Goal: Task Accomplishment & Management: Use online tool/utility

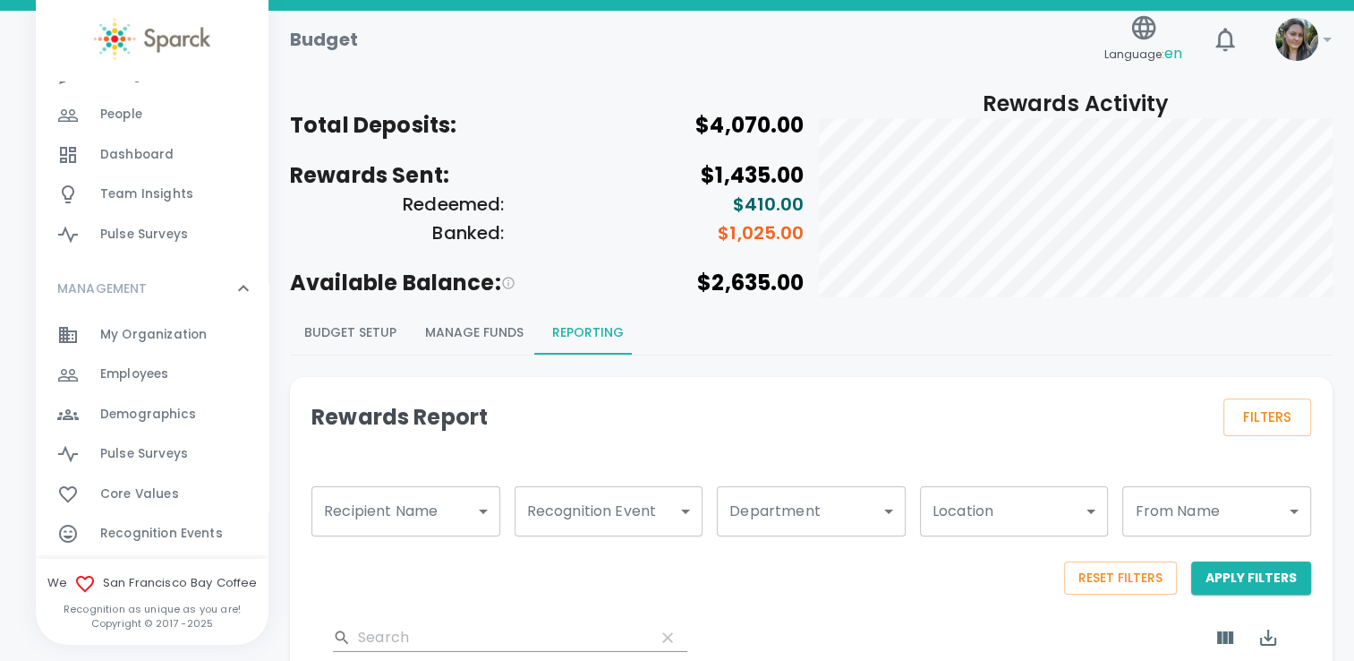
scroll to position [249, 0]
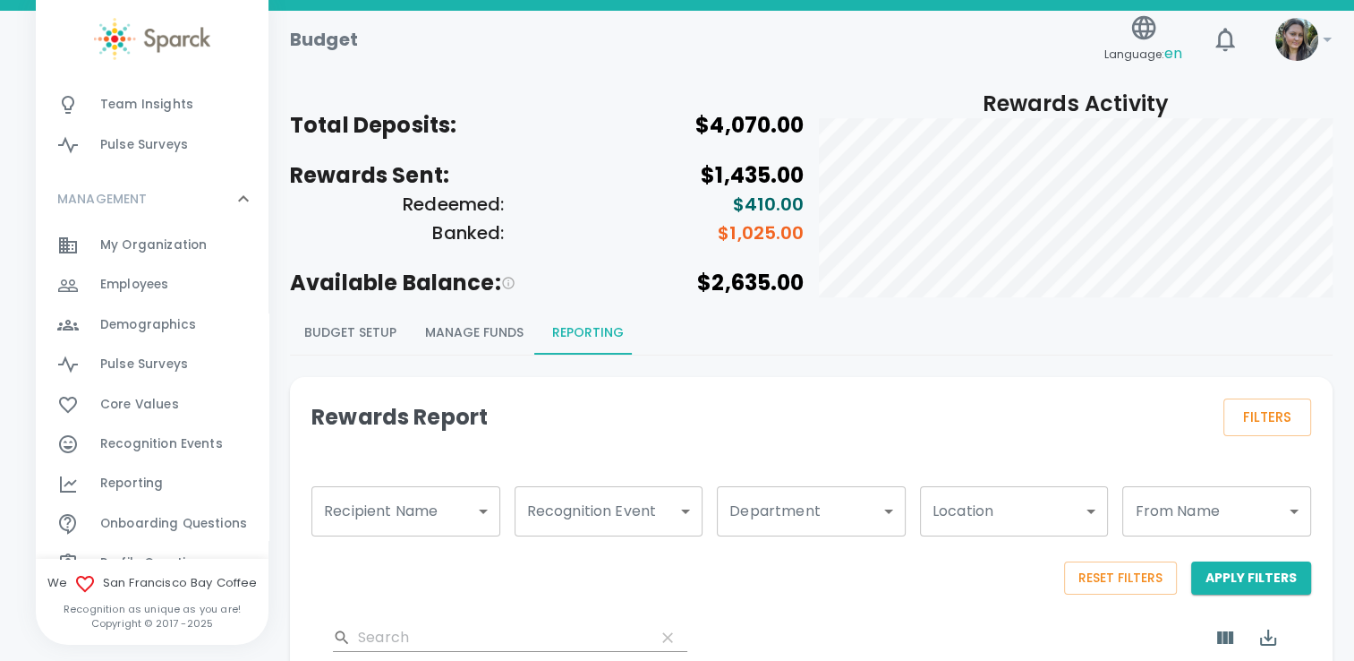
click at [150, 481] on span "Reporting" at bounding box center [131, 483] width 63 height 18
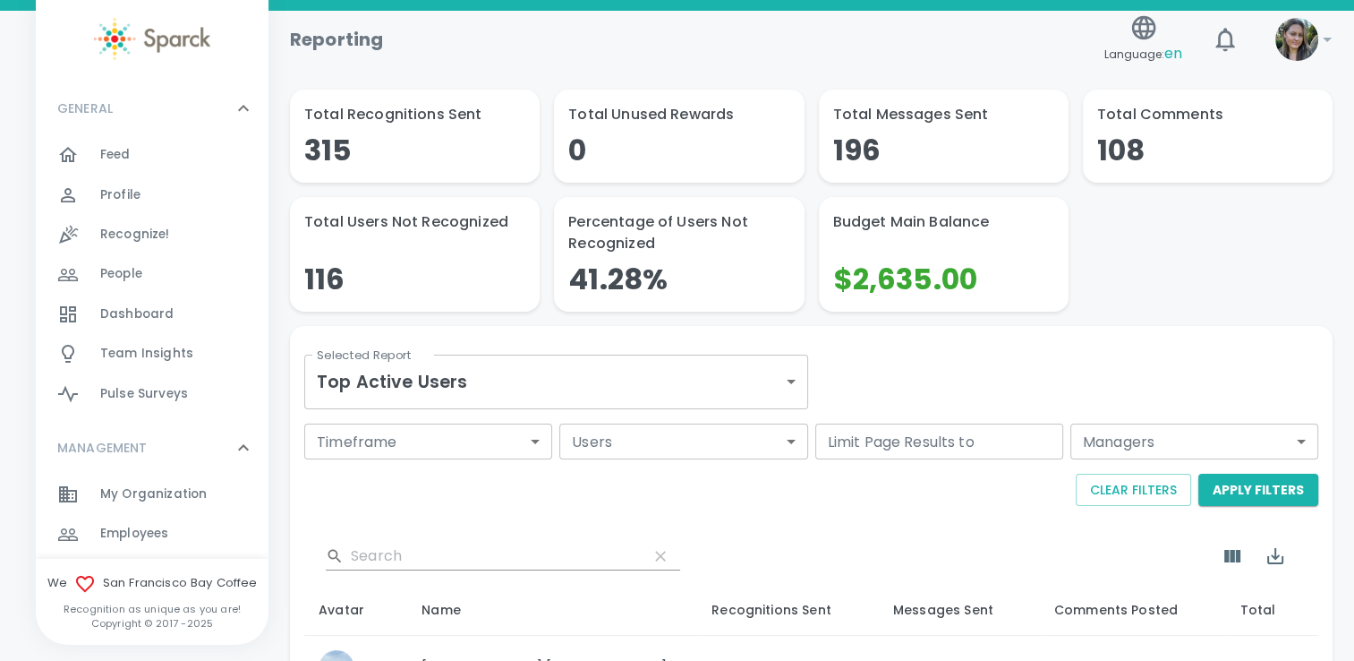
click at [890, 19] on div "Reporting" at bounding box center [687, 32] width 822 height 43
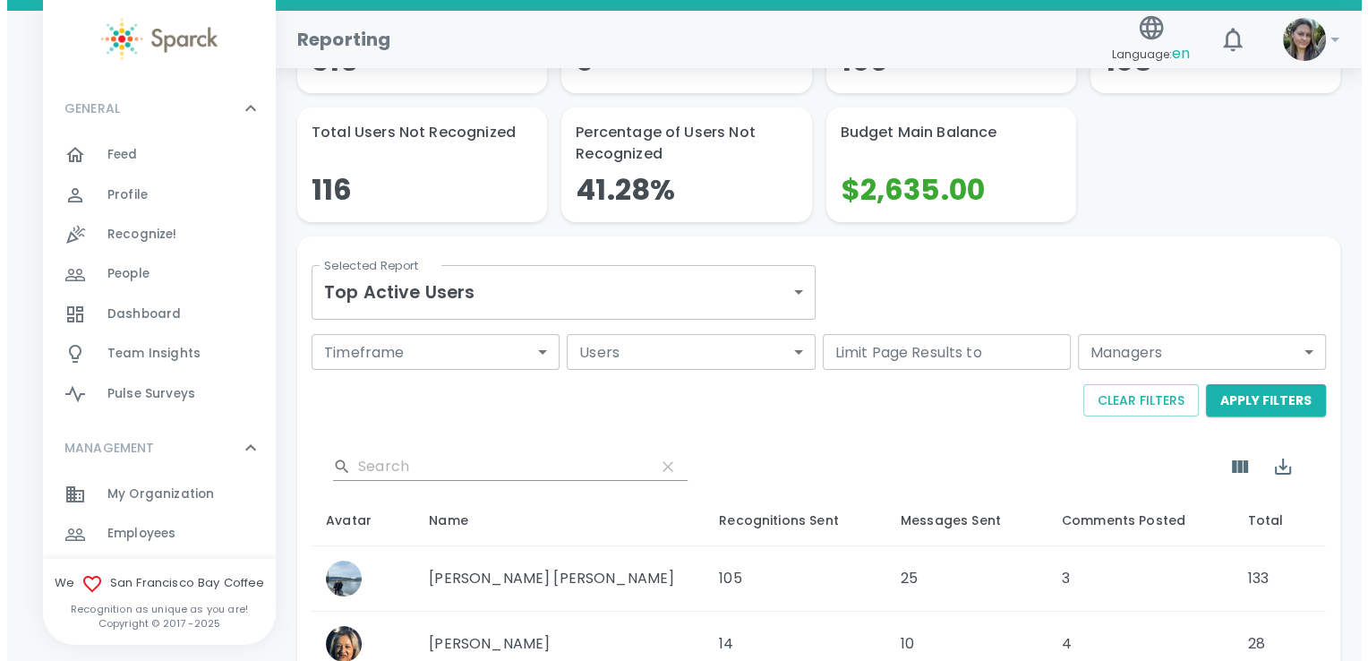
scroll to position [90, 0]
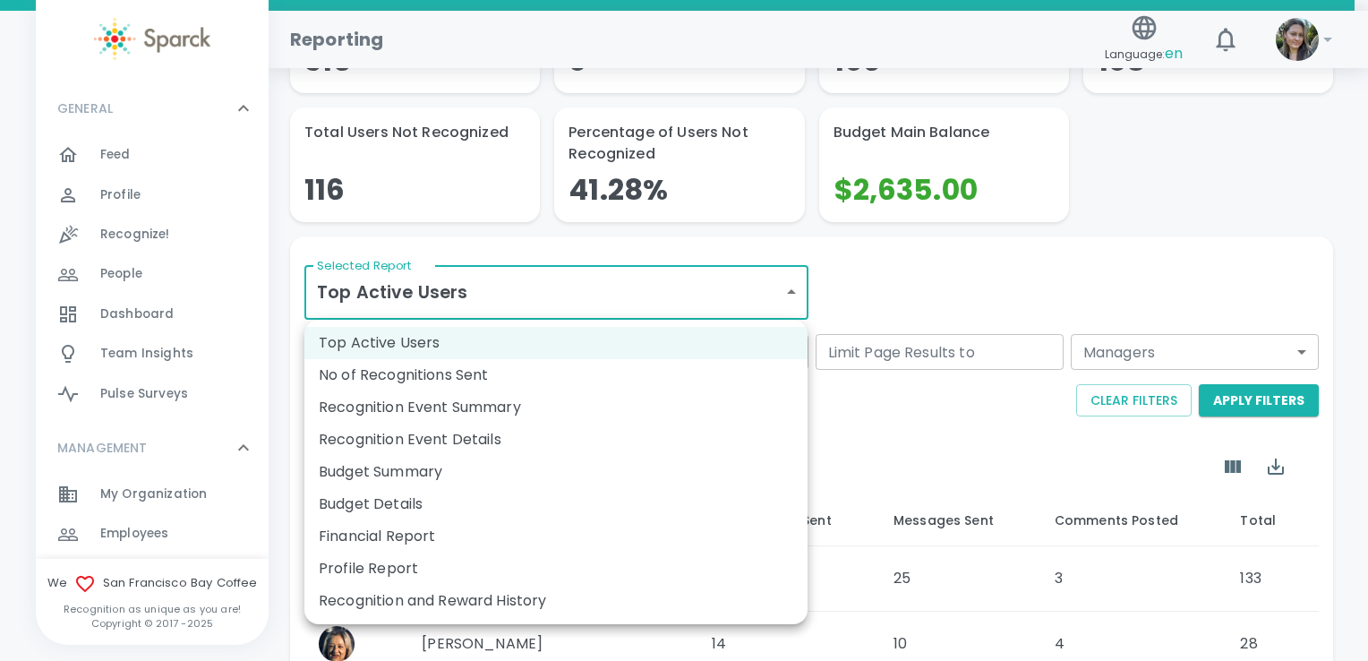
click at [602, 283] on body "Skip Navigation Reporting Language: en 0 ! GENERAL 0 Feed 0 Profile 0 Recognize…" at bounding box center [684, 632] width 1368 height 1444
click at [524, 405] on li "Recognition Event Summary" at bounding box center [555, 407] width 503 height 32
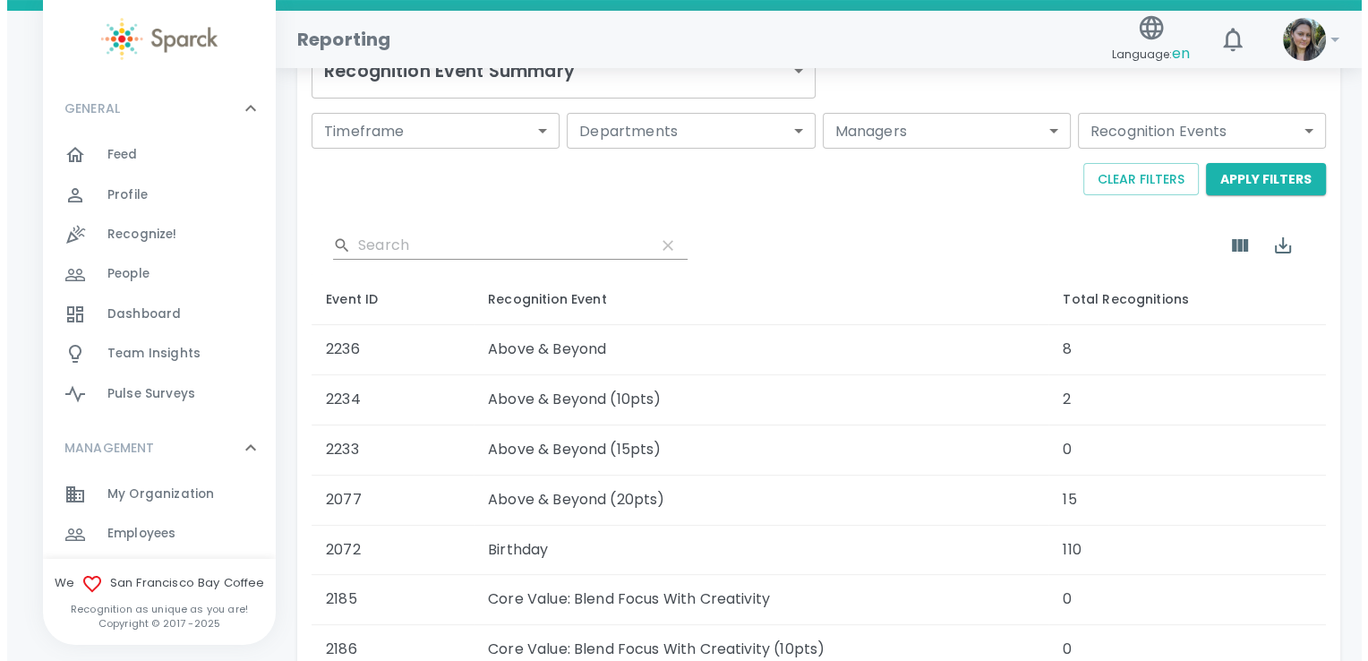
scroll to position [269, 0]
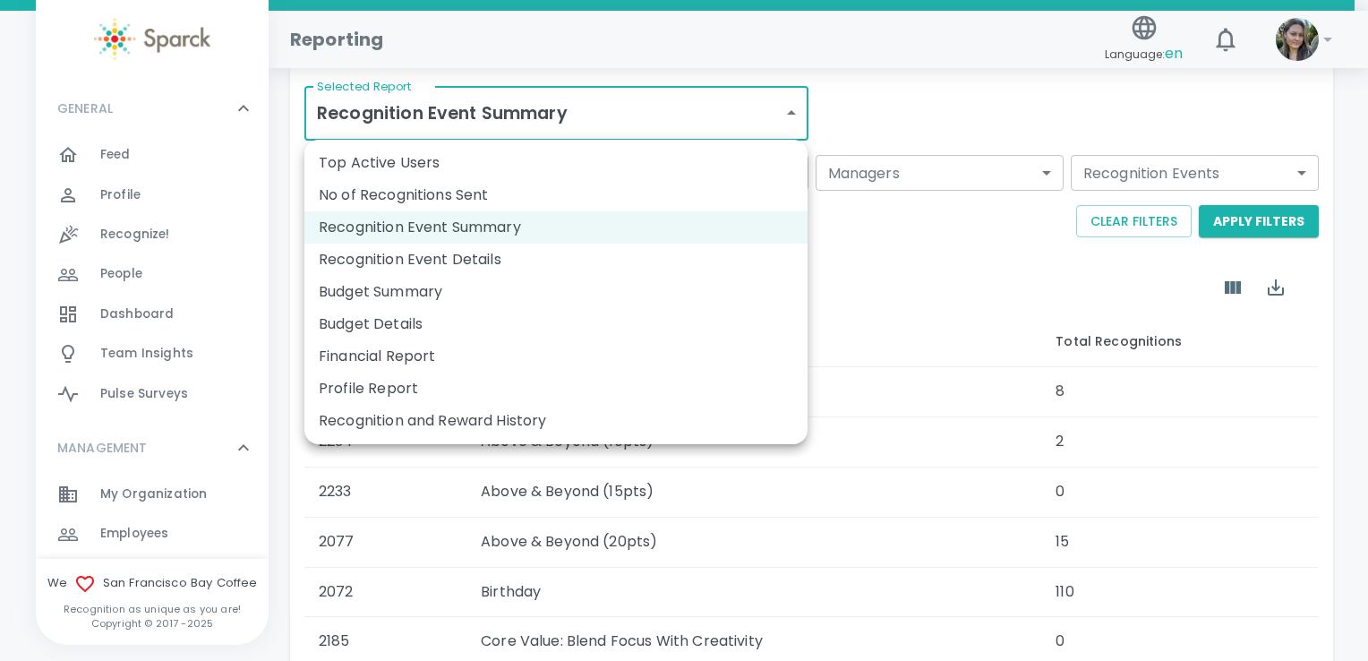
click at [562, 122] on body "Skip Navigation Reporting Language: en 0 ! GENERAL 0 Feed 0 Profile 0 Recognize…" at bounding box center [684, 376] width 1368 height 1291
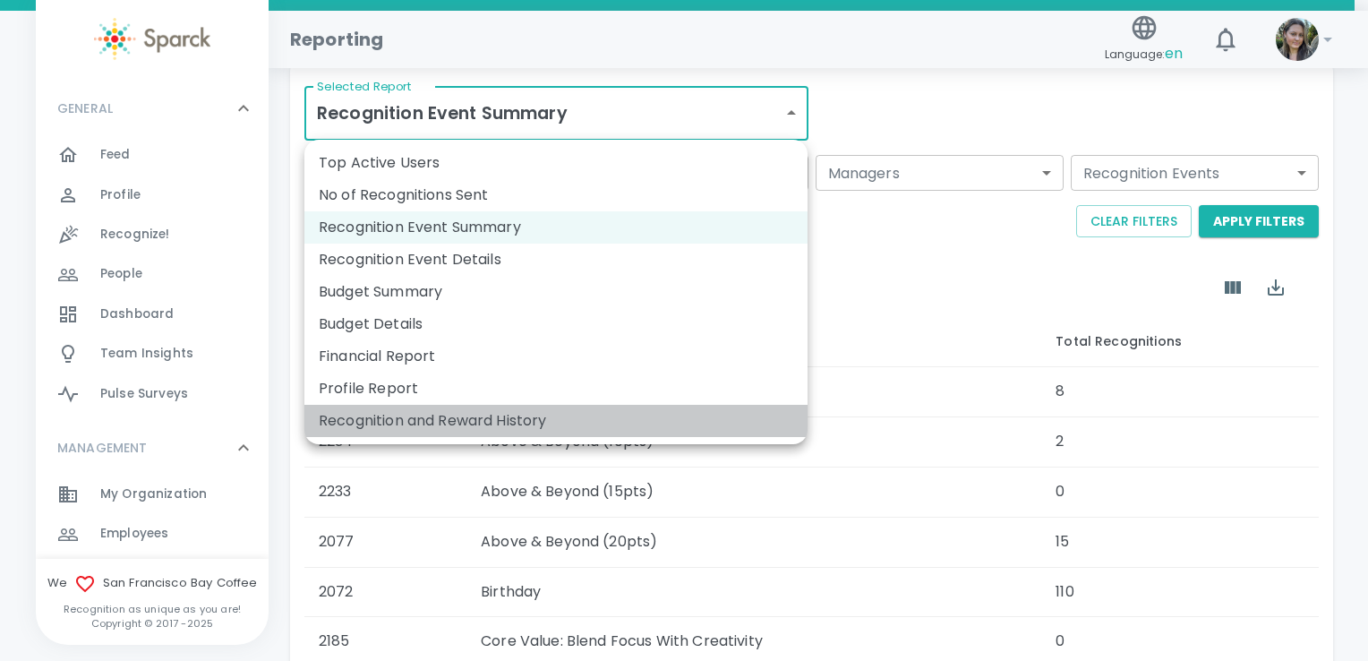
click at [455, 422] on li "Recognition and Reward History" at bounding box center [555, 421] width 503 height 32
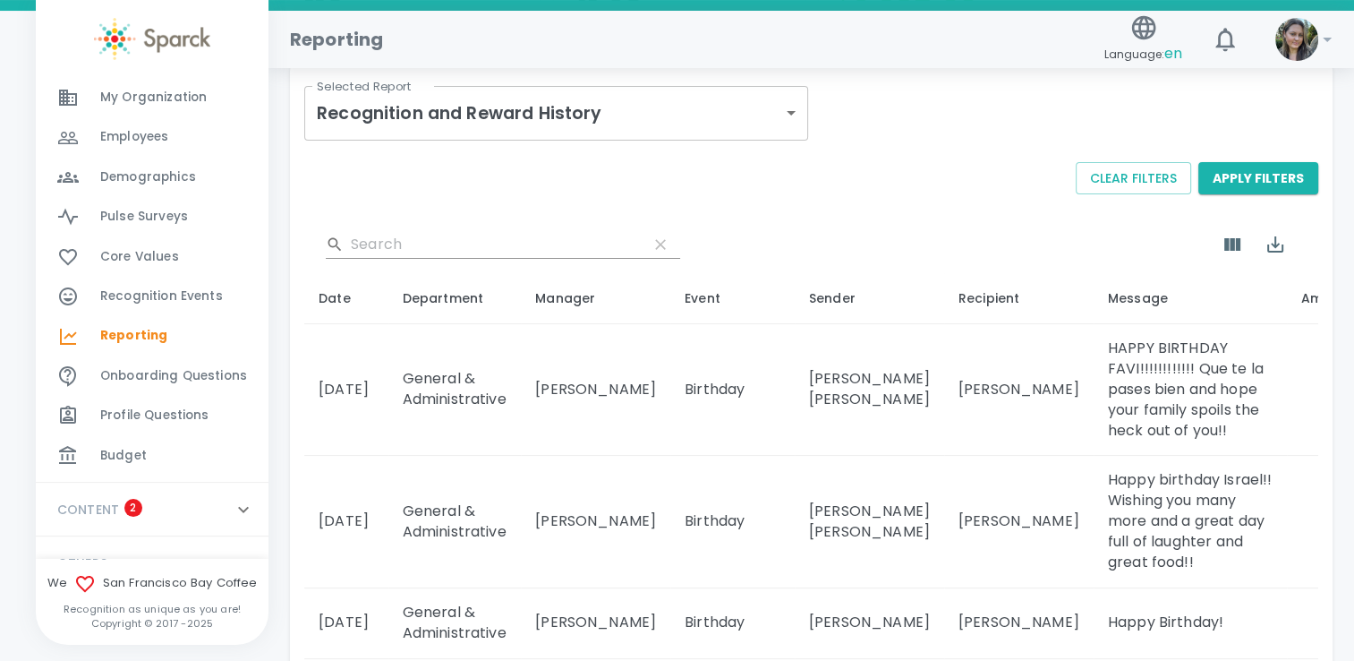
scroll to position [428, 0]
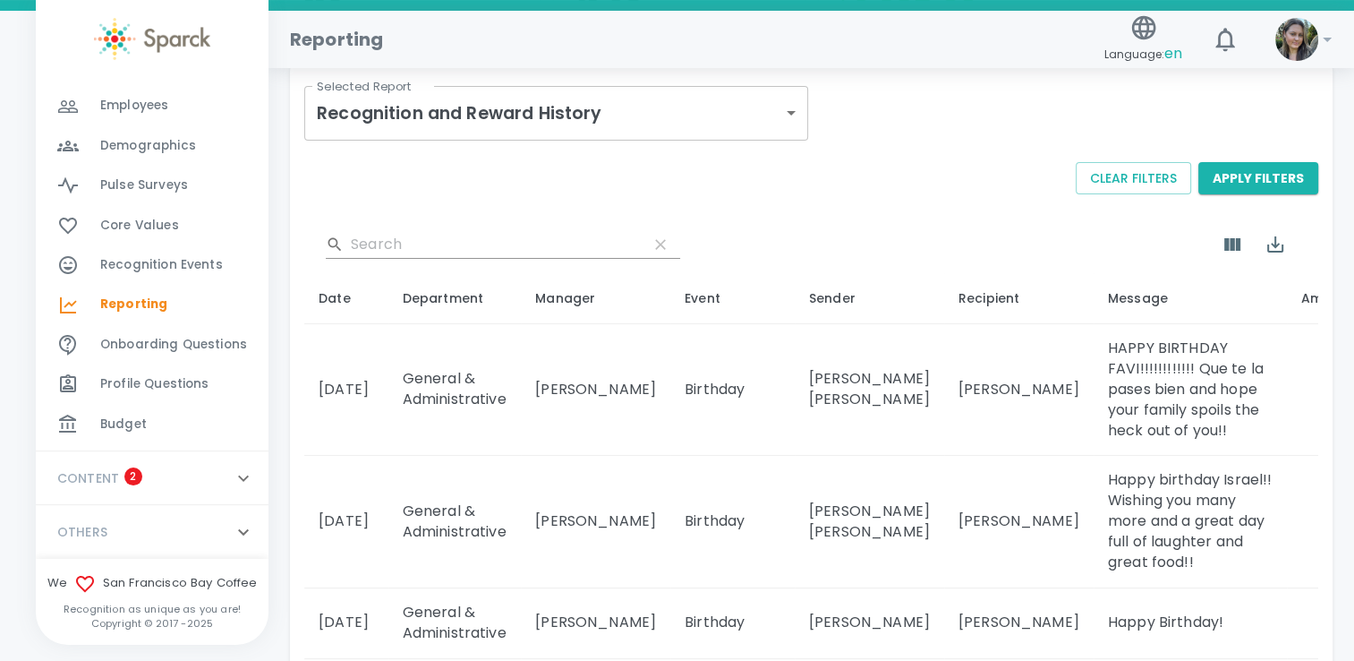
click at [151, 439] on div "Budget 0" at bounding box center [152, 424] width 233 height 39
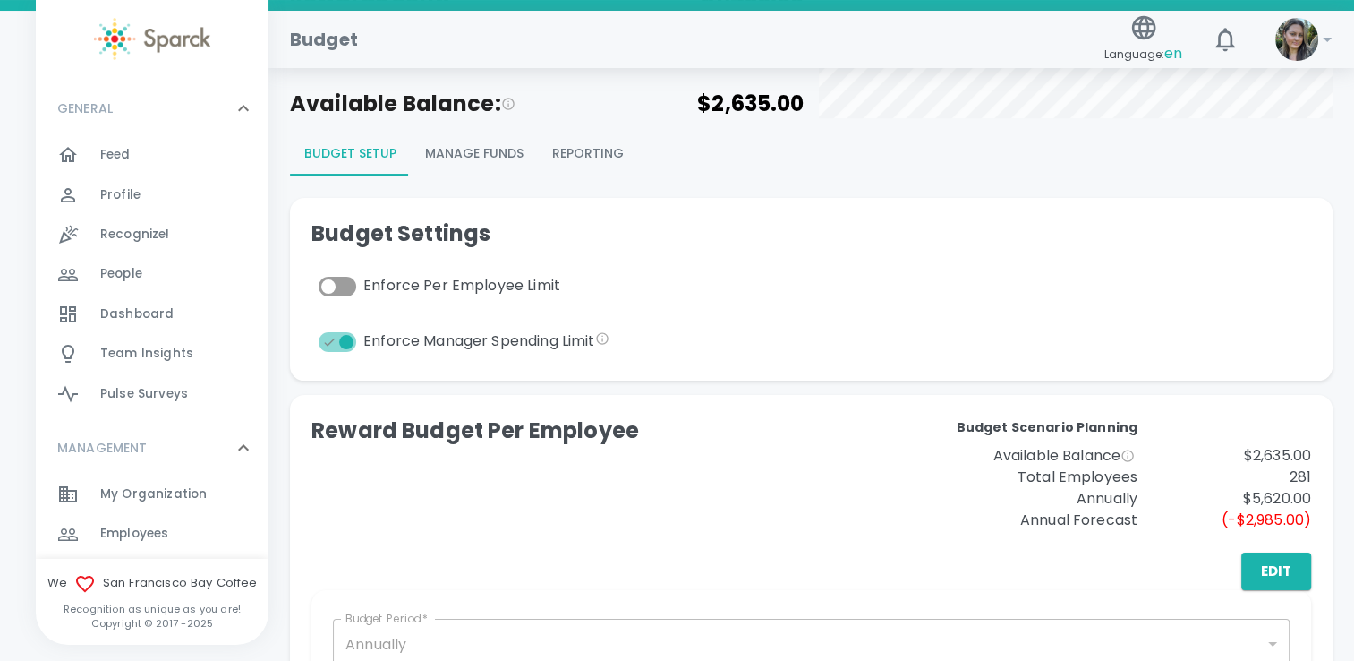
click at [576, 148] on button "Reporting" at bounding box center [588, 153] width 100 height 43
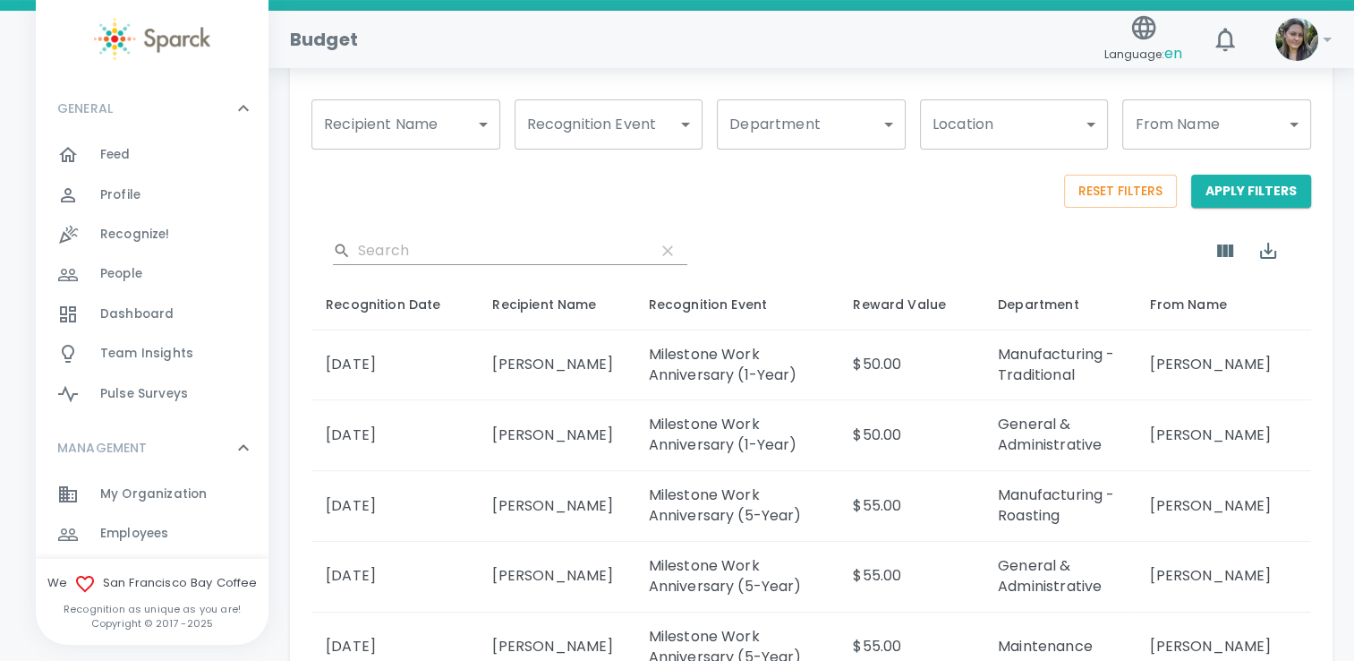
scroll to position [358, 0]
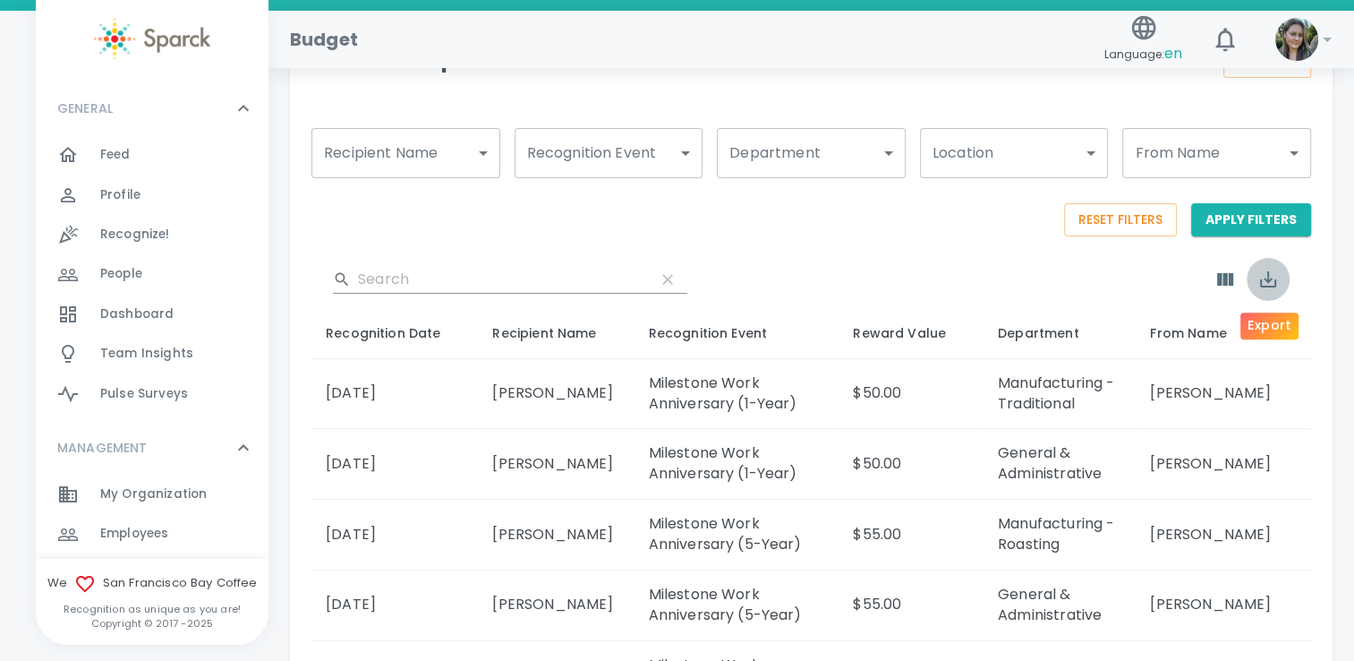
click at [1267, 281] on icon "Export" at bounding box center [1268, 279] width 16 height 16
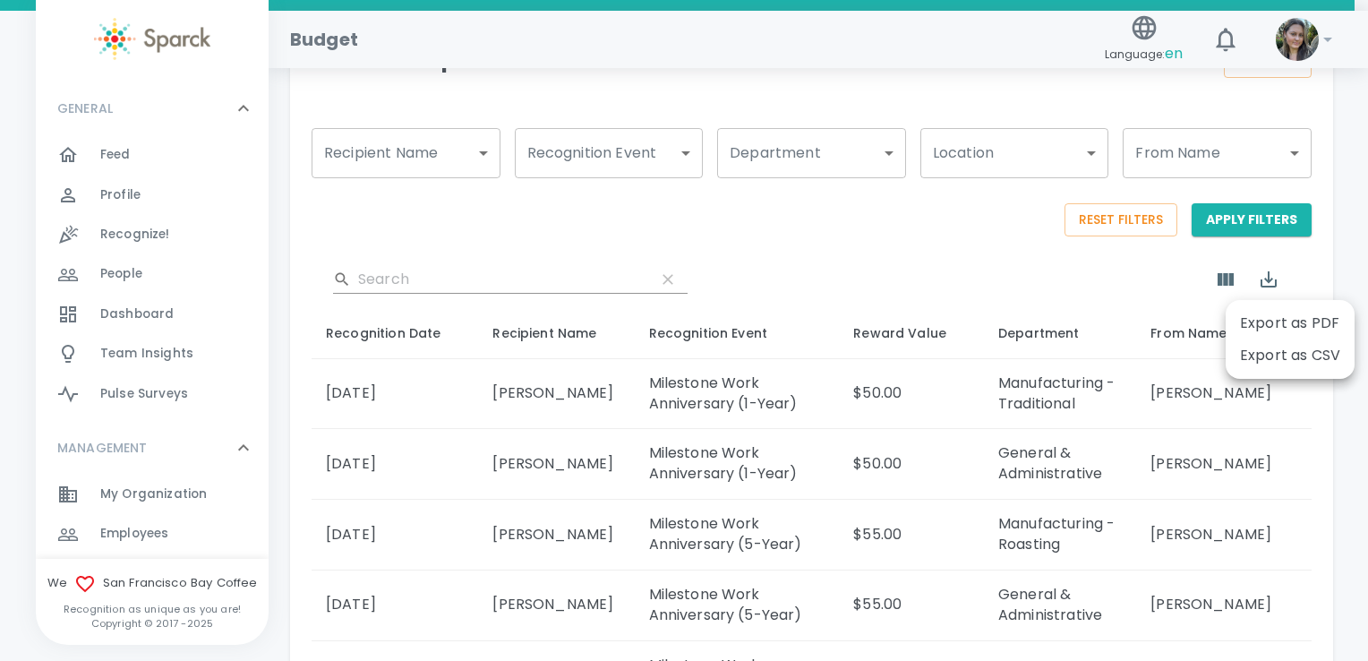
click at [1267, 357] on li "Export as CSV" at bounding box center [1289, 355] width 129 height 32
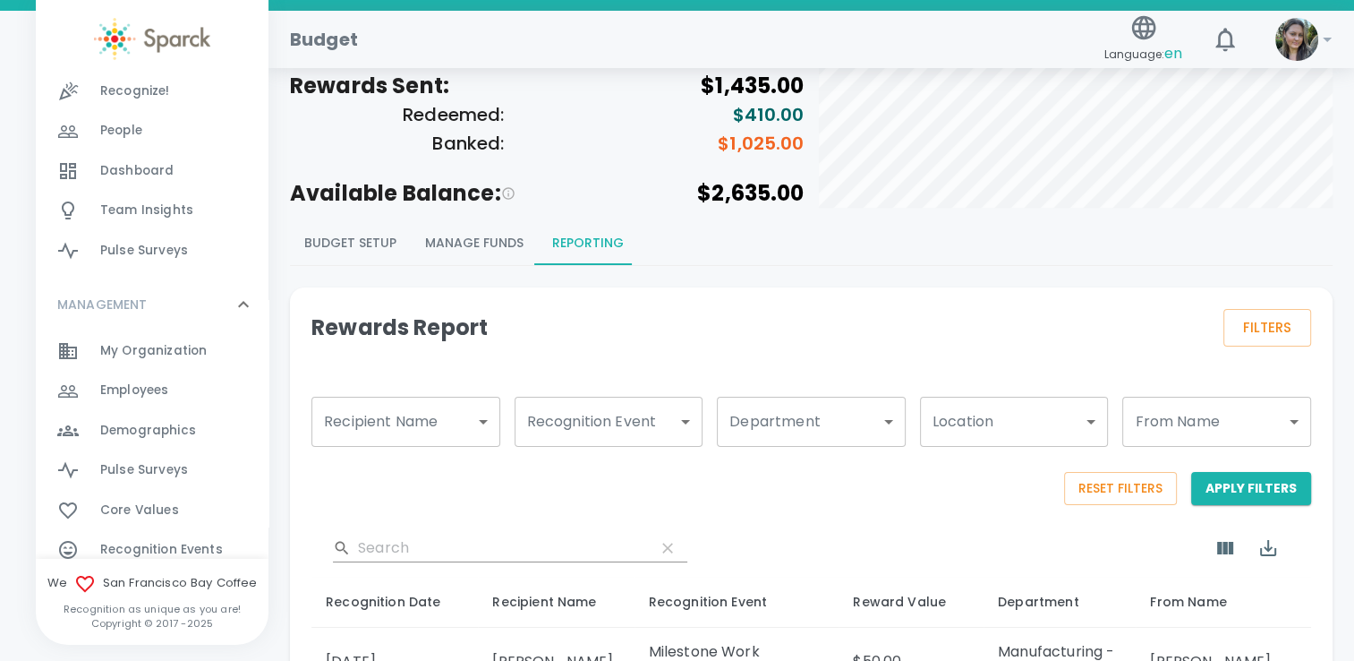
scroll to position [0, 0]
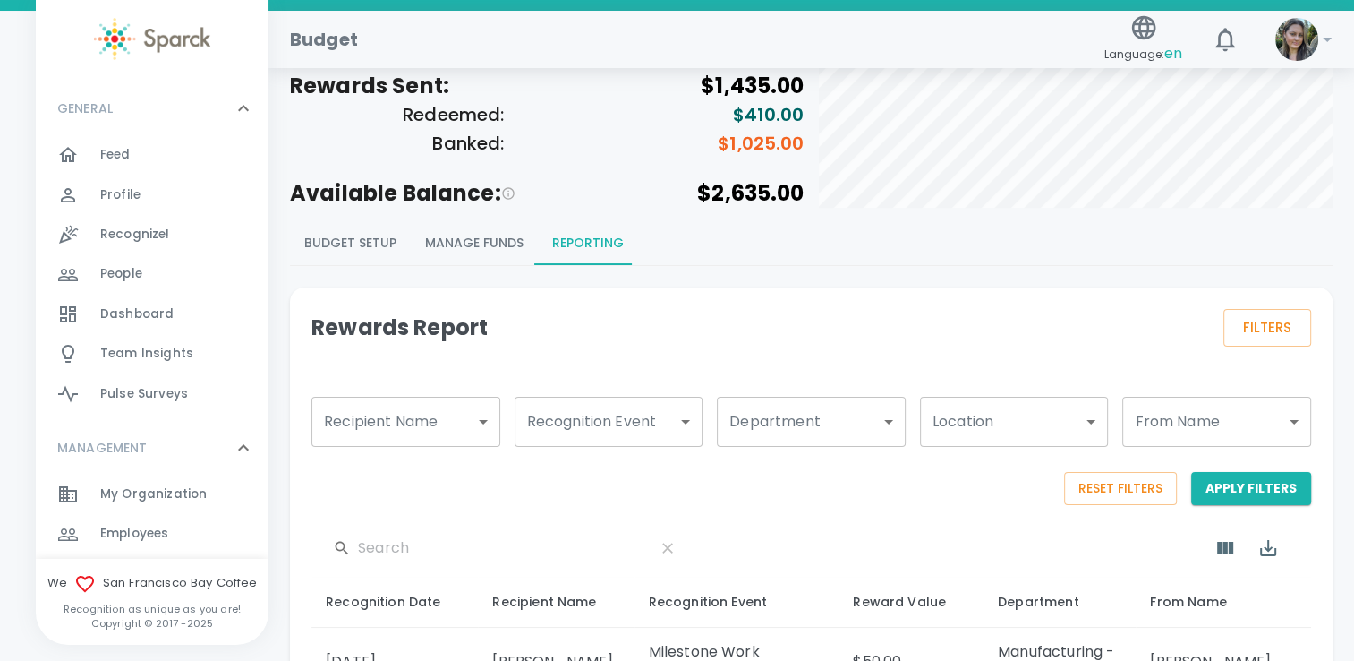
click at [161, 155] on div "Feed 0" at bounding box center [184, 154] width 168 height 25
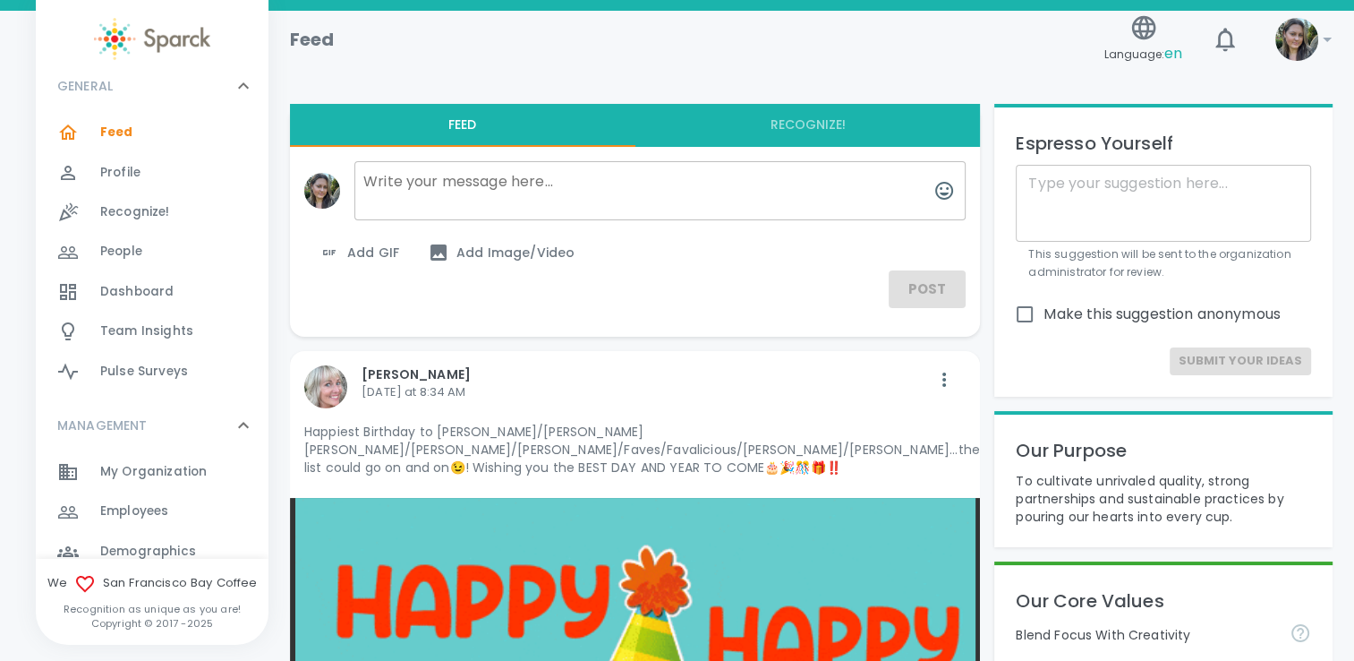
scroll to position [90, 0]
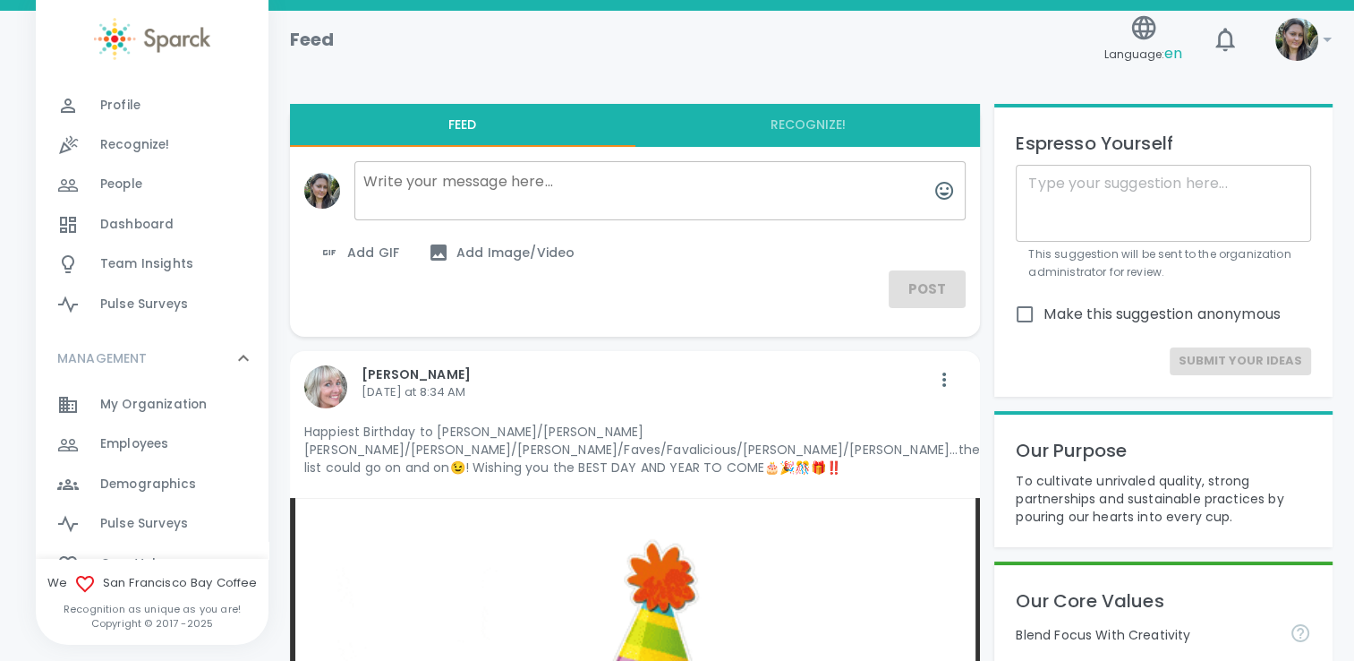
click at [161, 405] on span "My Organization" at bounding box center [153, 405] width 107 height 18
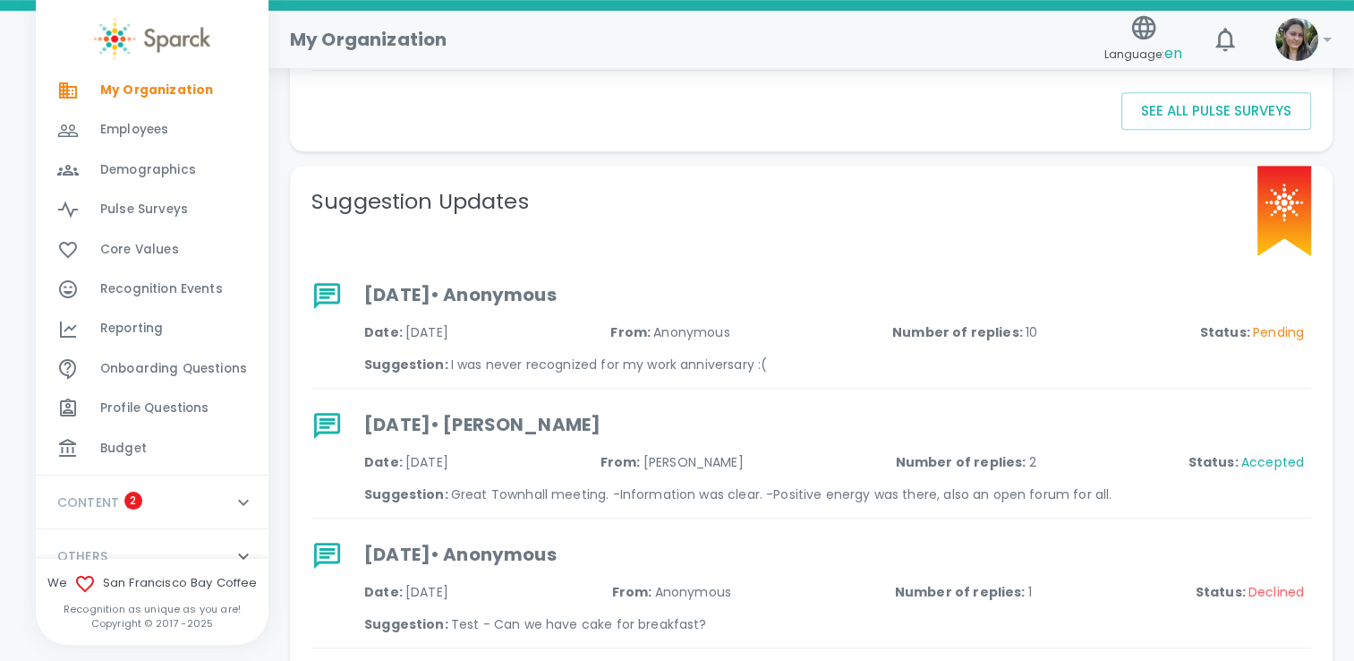
scroll to position [428, 0]
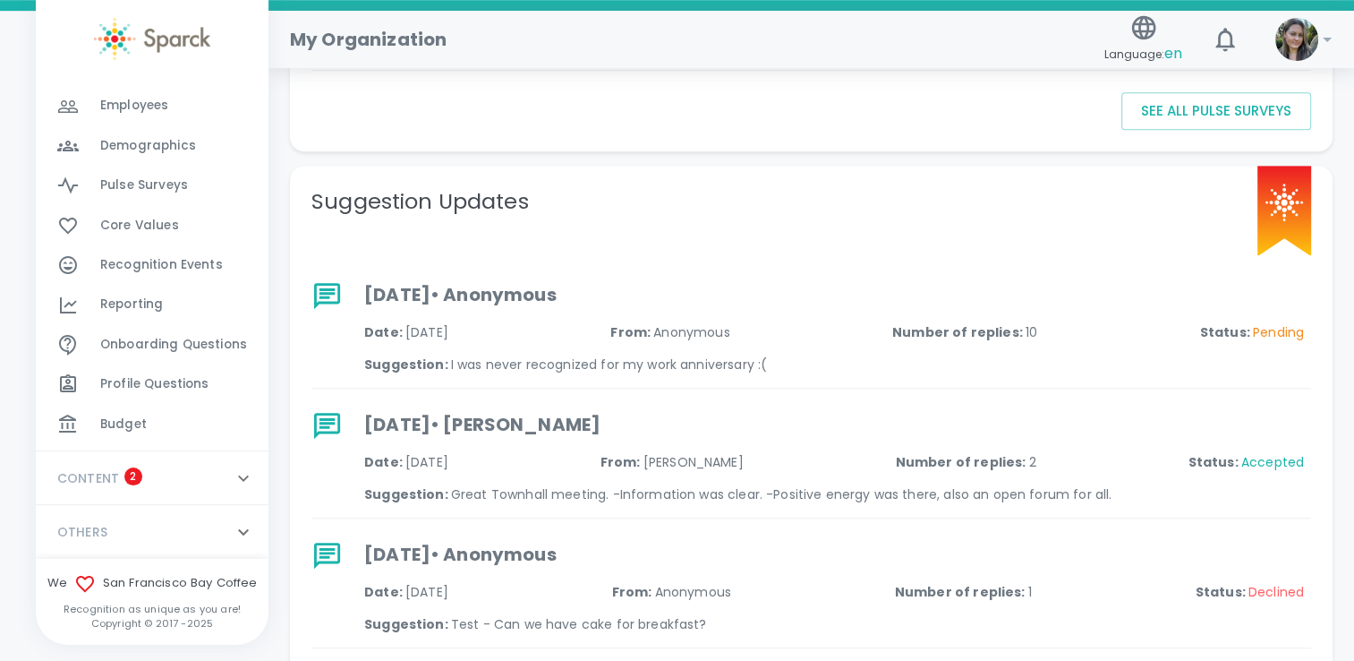
click at [213, 496] on div "CONTENT 2" at bounding box center [152, 478] width 233 height 54
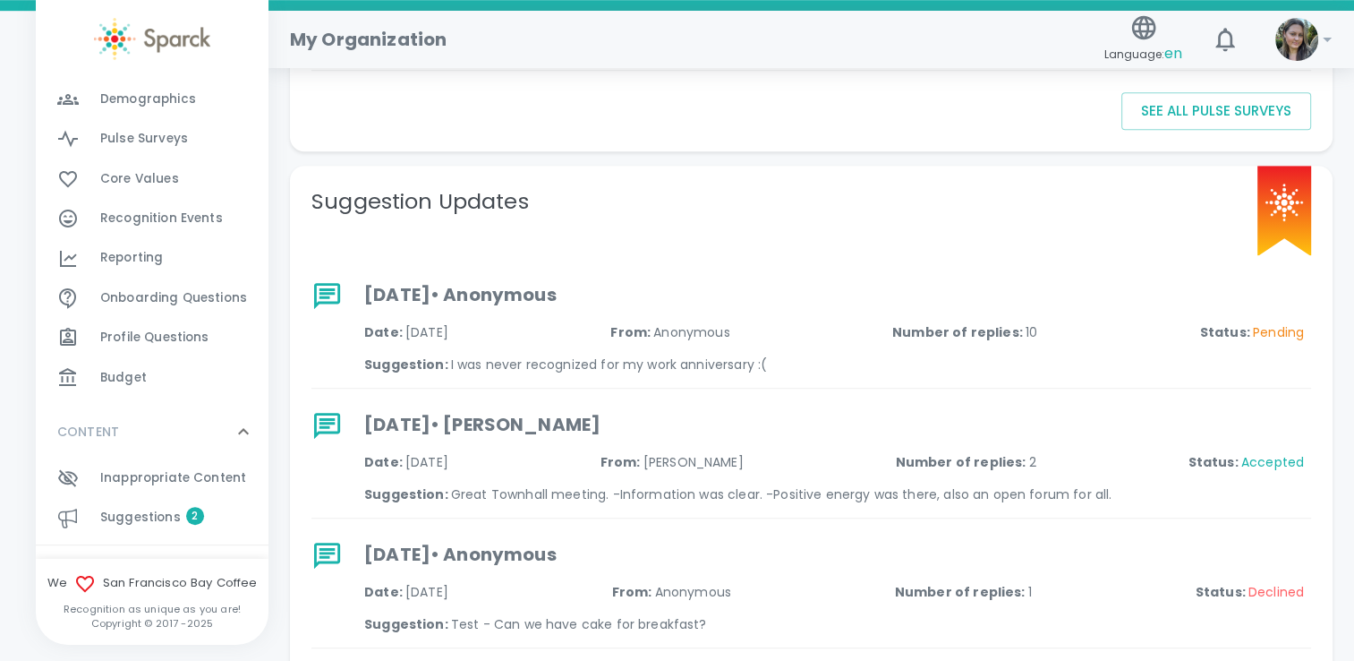
scroll to position [515, 0]
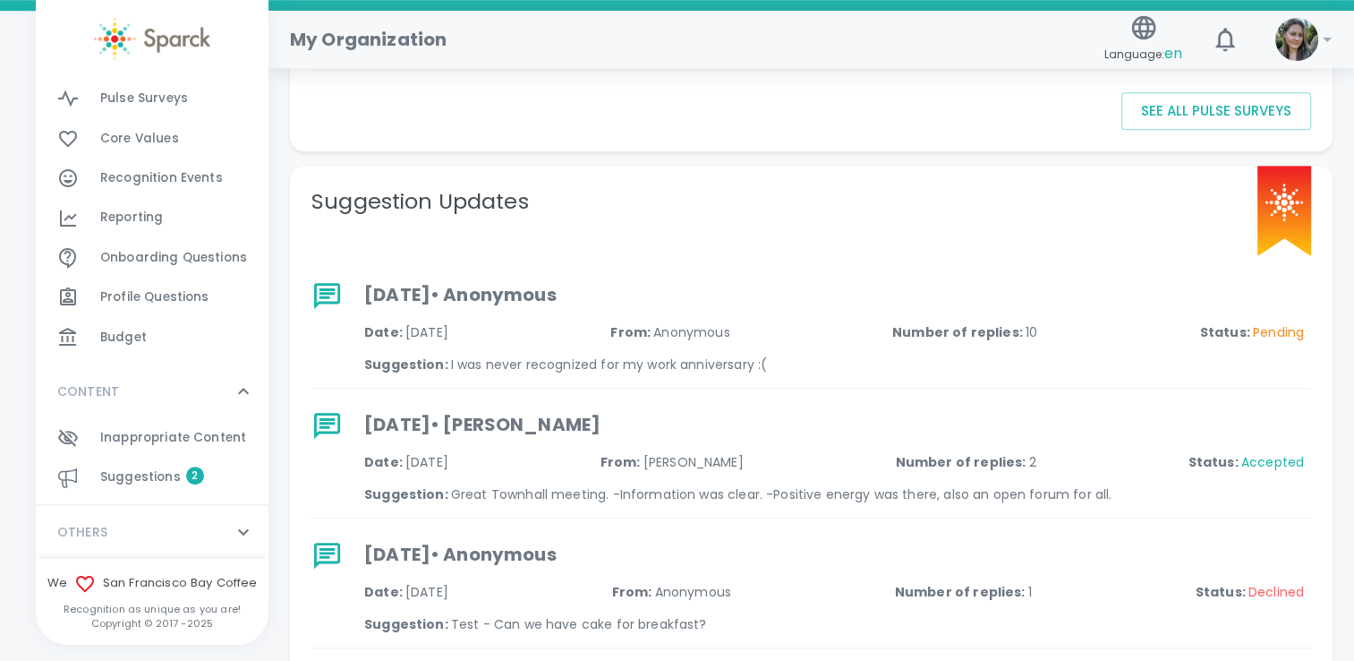
click at [111, 474] on span "Suggestions" at bounding box center [140, 477] width 81 height 18
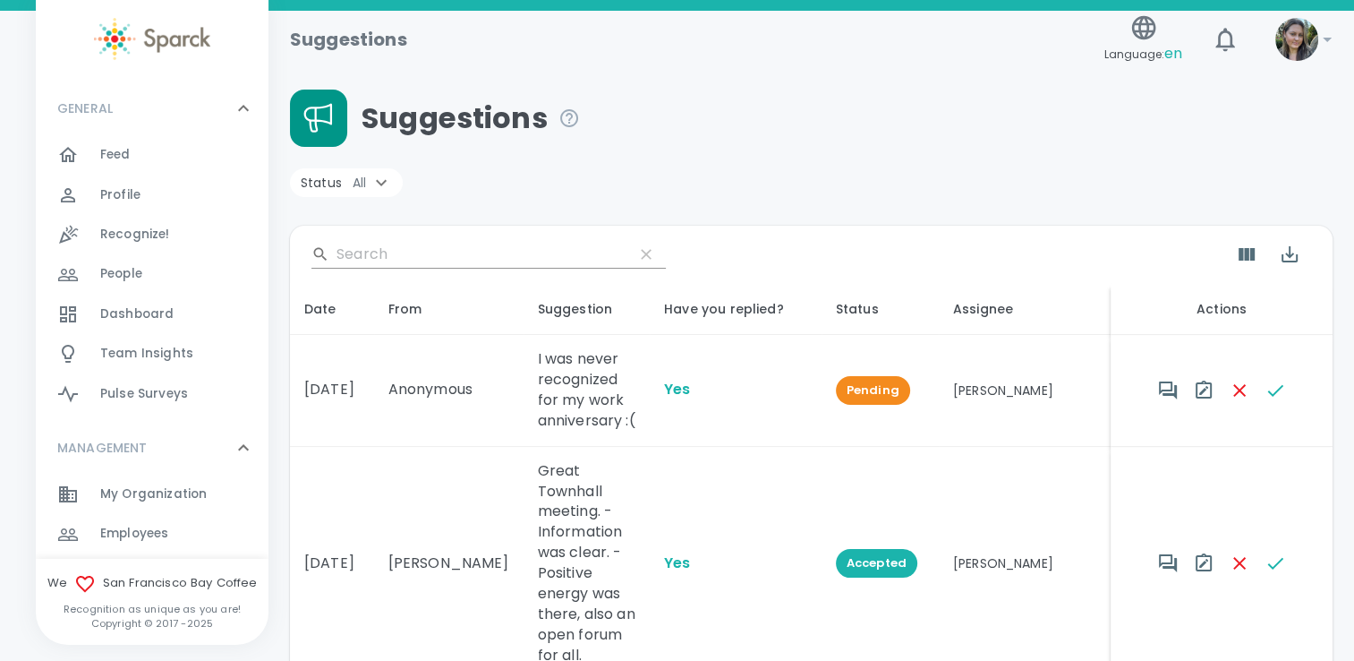
drag, startPoint x: 657, startPoint y: 94, endPoint x: 710, endPoint y: 38, distance: 76.6
click at [658, 93] on div "Suggestions" at bounding box center [811, 118] width 1043 height 57
